Goal: Task Accomplishment & Management: Manage account settings

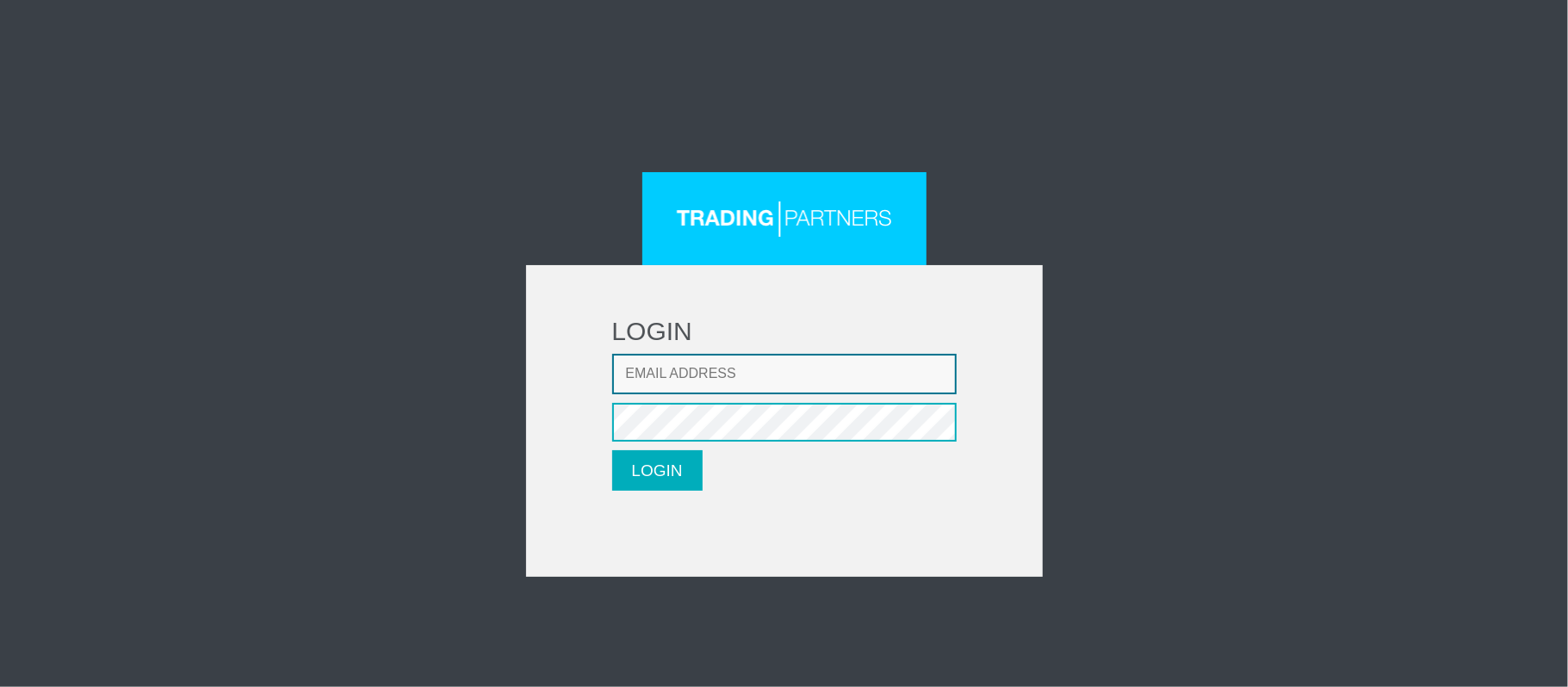
type input "thaolun1409@gmail.com"
click at [682, 484] on button "LOGIN" at bounding box center [658, 471] width 91 height 40
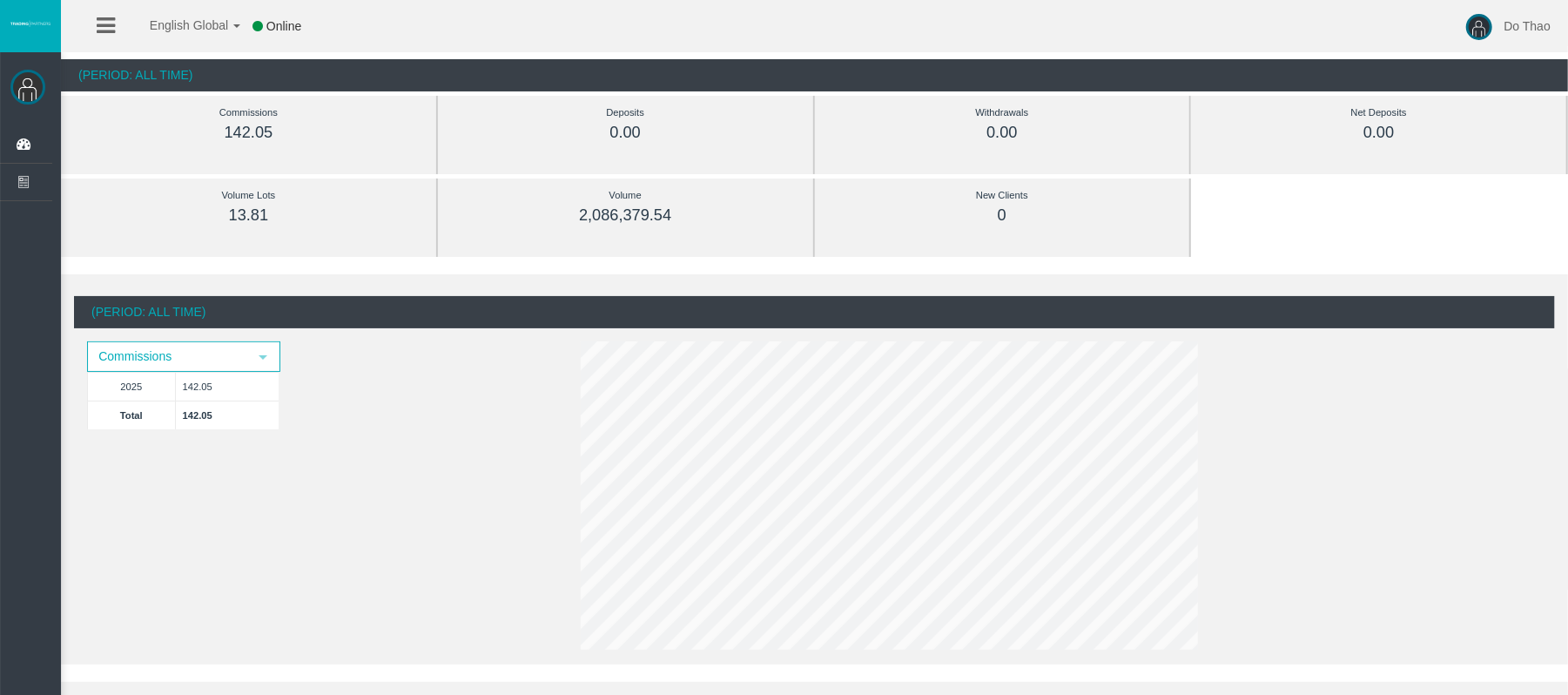
scroll to position [116, 0]
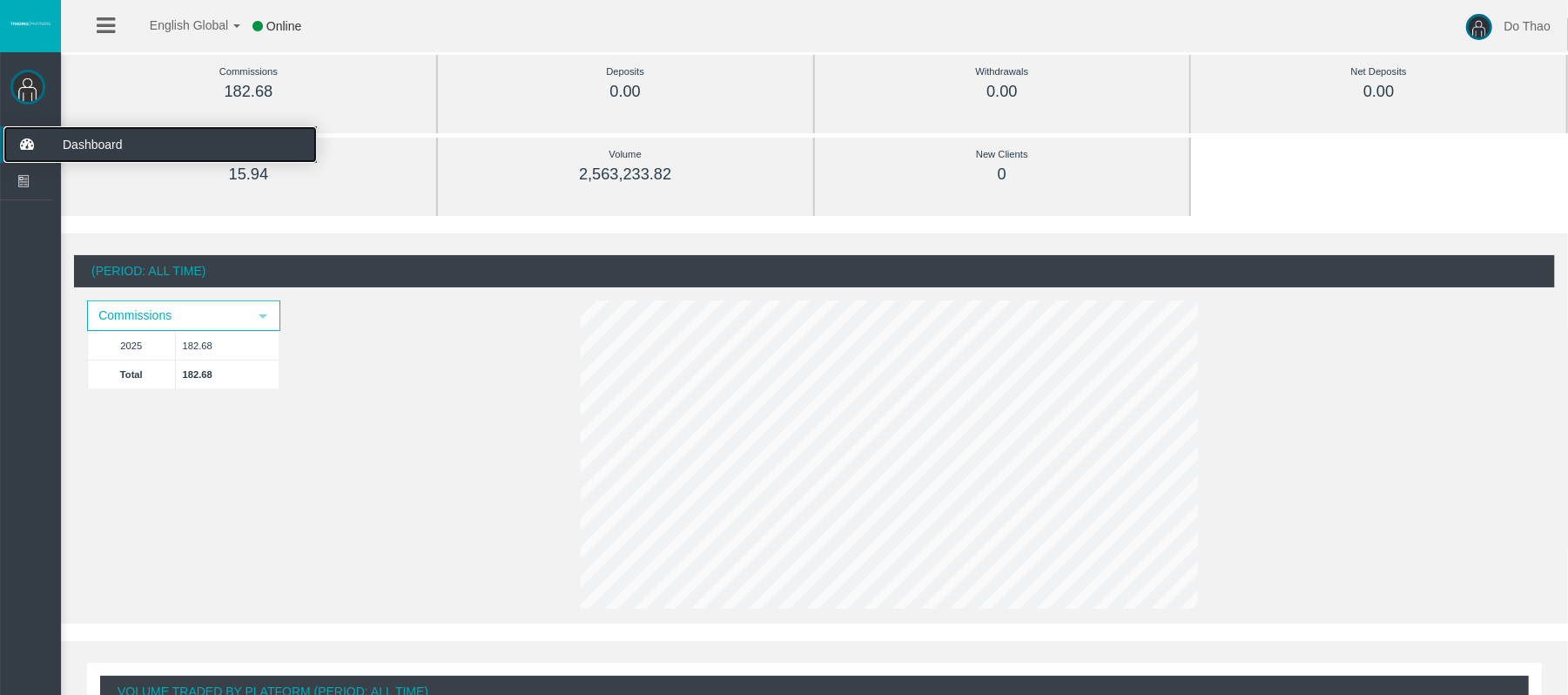
click at [28, 140] on icon at bounding box center [26, 144] width 46 height 36
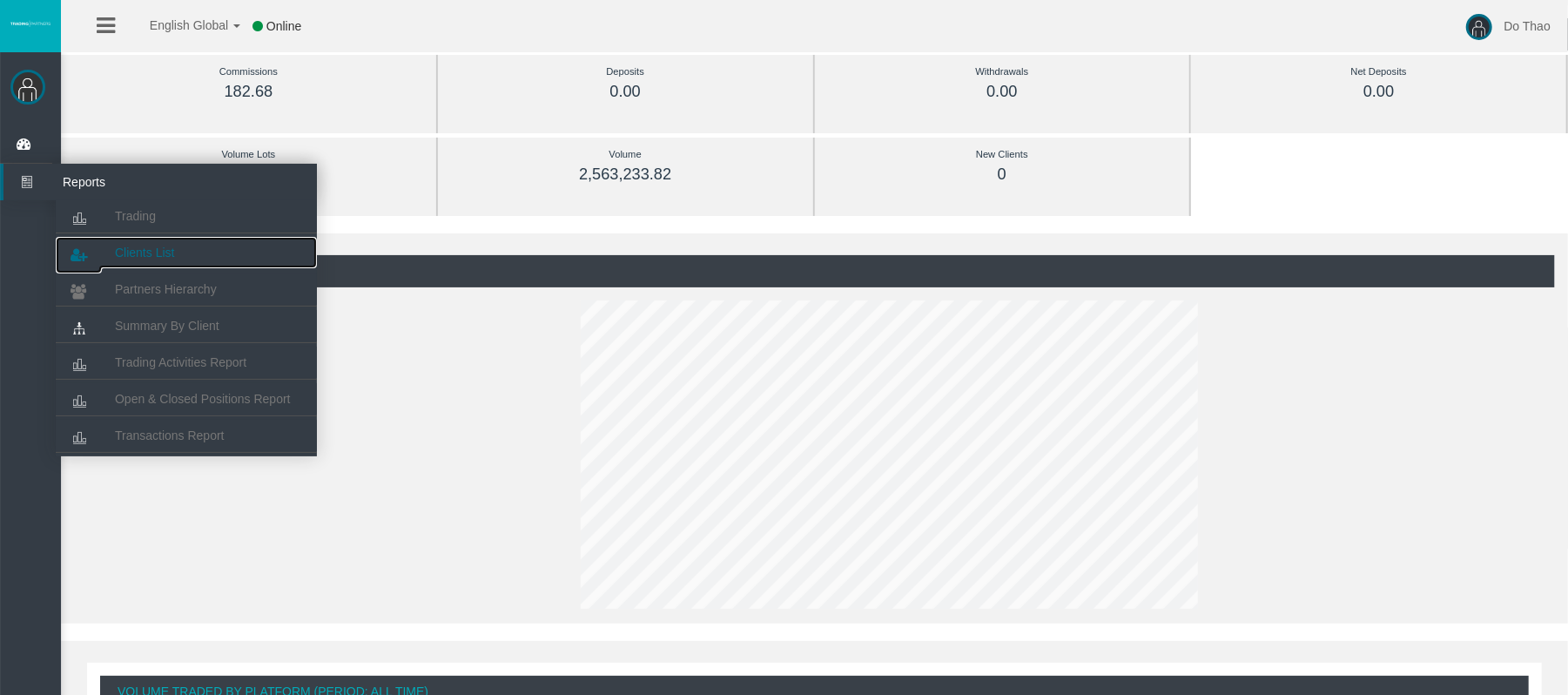
click at [167, 240] on link "Clients List" at bounding box center [186, 252] width 261 height 31
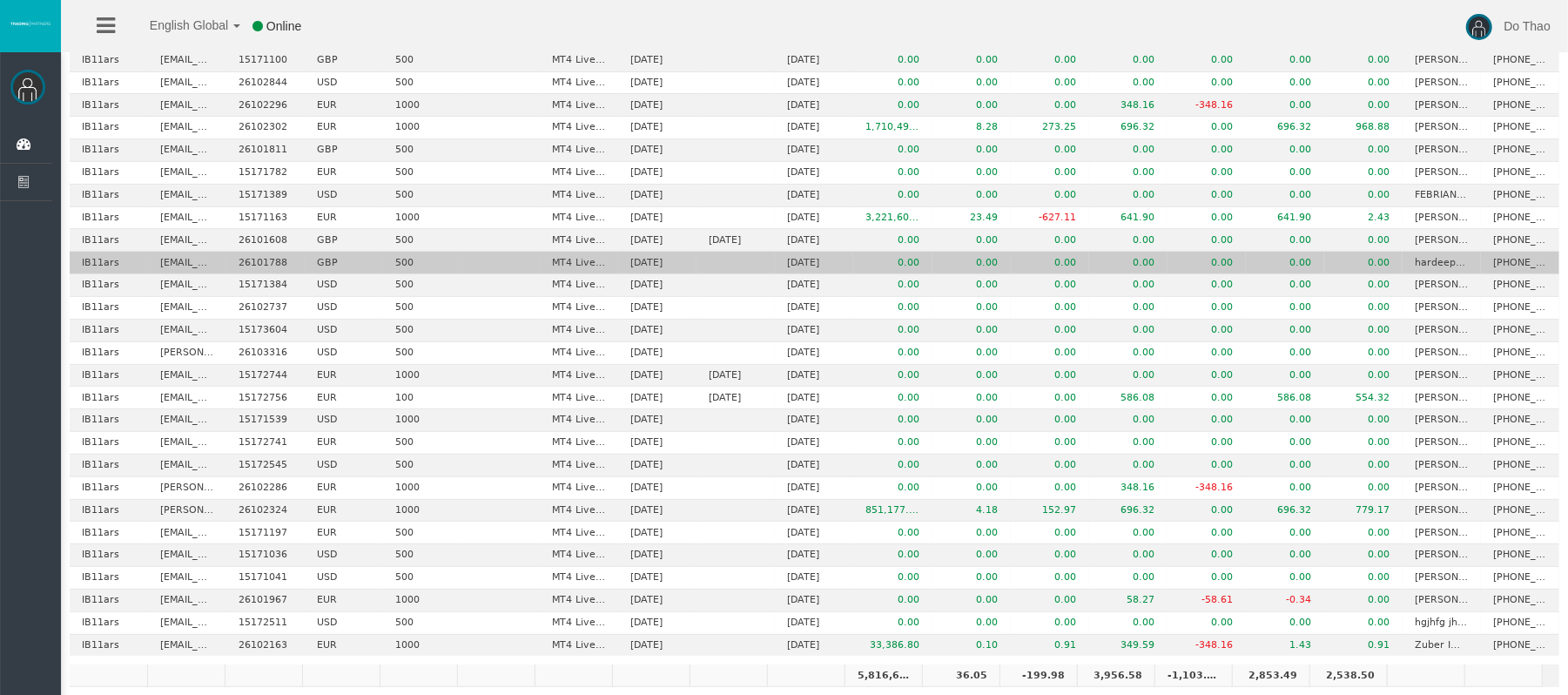
scroll to position [301, 0]
